Goal: Task Accomplishment & Management: Manage account settings

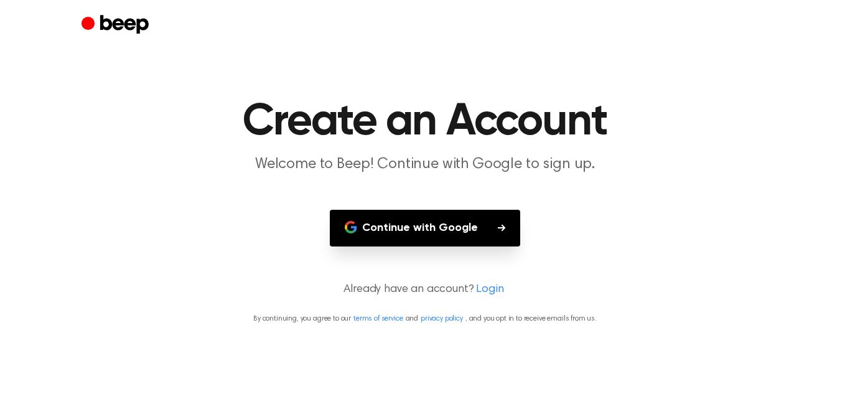
click at [570, 271] on main "Create an Account Welcome to Beep! Continue with Google to sign up. Continue wi…" at bounding box center [425, 199] width 850 height 399
click at [446, 232] on button "Continue with Google" at bounding box center [425, 228] width 190 height 37
click at [481, 292] on link "Login" at bounding box center [489, 289] width 27 height 17
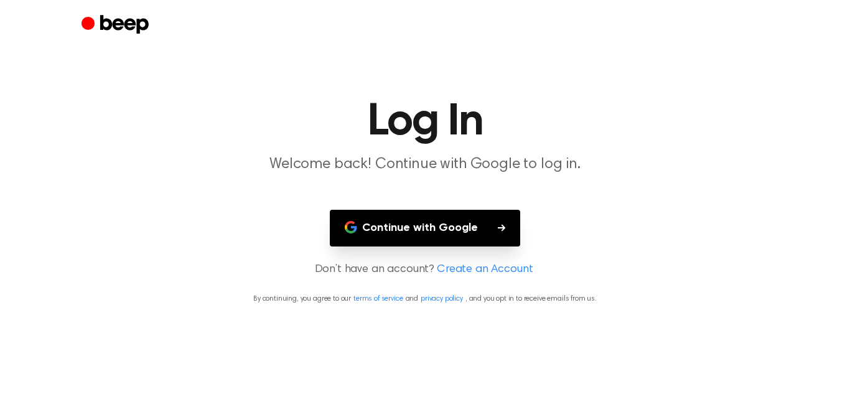
click at [452, 220] on button "Continue with Google" at bounding box center [425, 228] width 190 height 37
click at [670, 144] on h1 "Log In" at bounding box center [424, 122] width 637 height 45
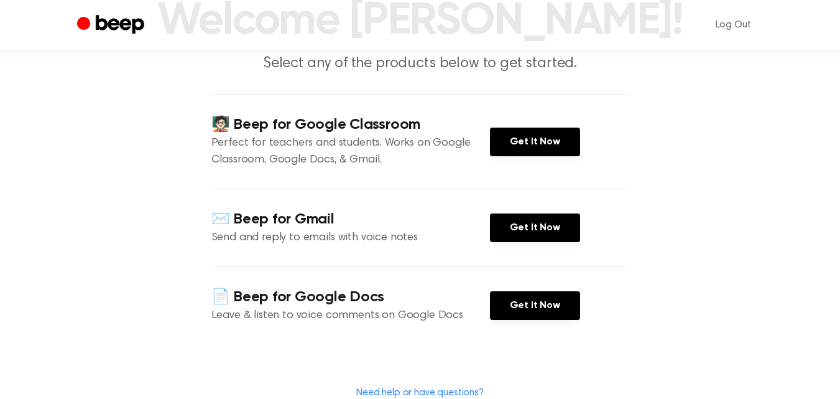
scroll to position [111, 0]
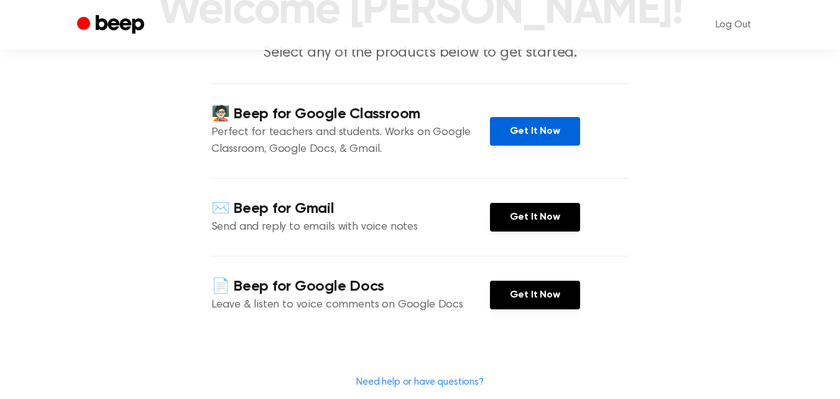
click at [533, 120] on link "Get It Now" at bounding box center [535, 131] width 90 height 29
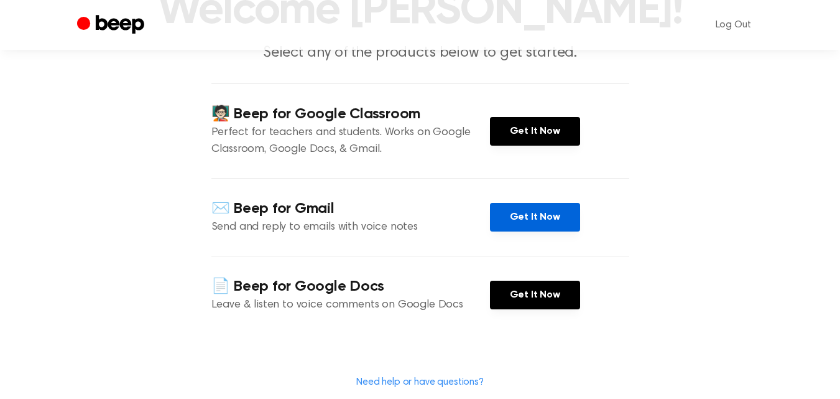
click at [534, 221] on link "Get It Now" at bounding box center [535, 217] width 90 height 29
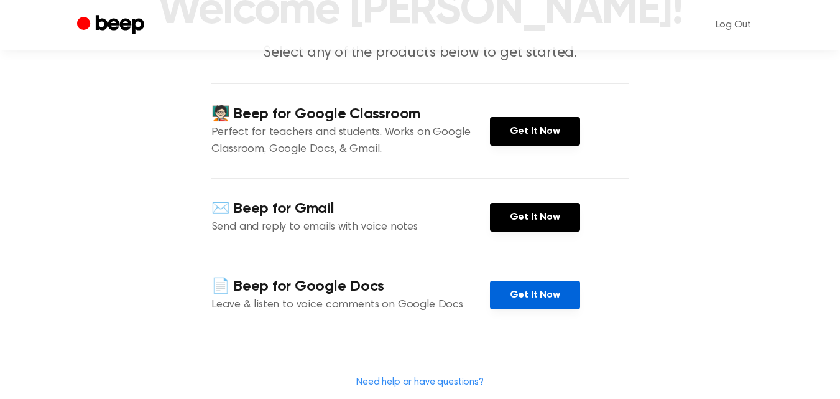
click at [526, 295] on link "Get It Now" at bounding box center [535, 294] width 90 height 29
